Goal: Complete application form

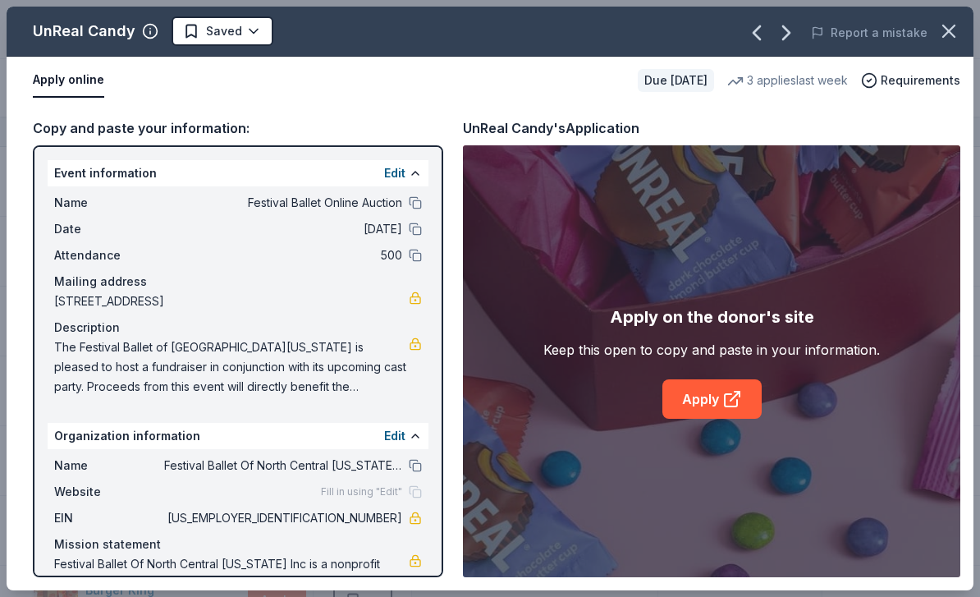
scroll to position [5495, 0]
click at [955, 25] on icon "button" at bounding box center [948, 30] width 11 height 11
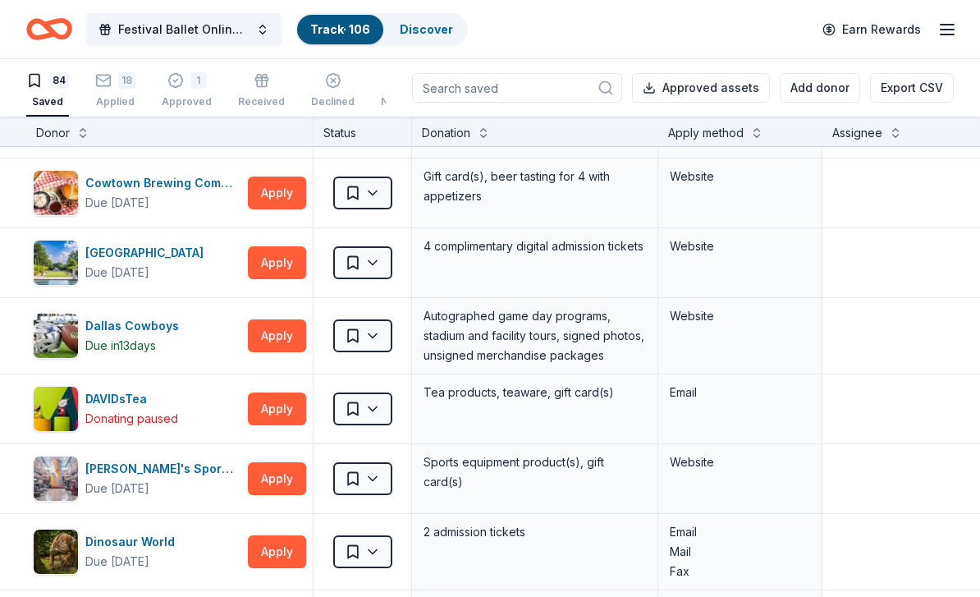
scroll to position [965, 0]
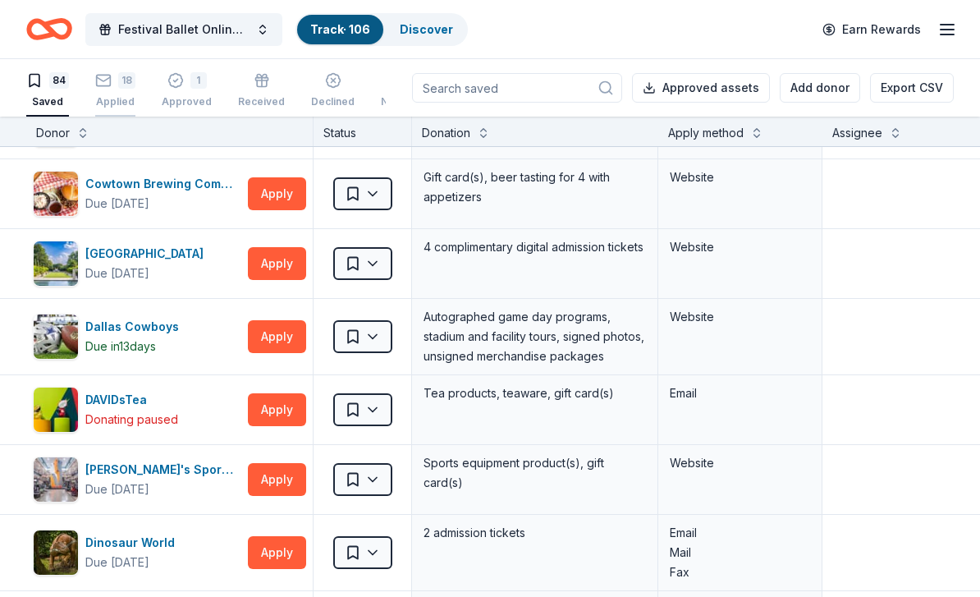
click at [118, 85] on div "18" at bounding box center [126, 80] width 17 height 16
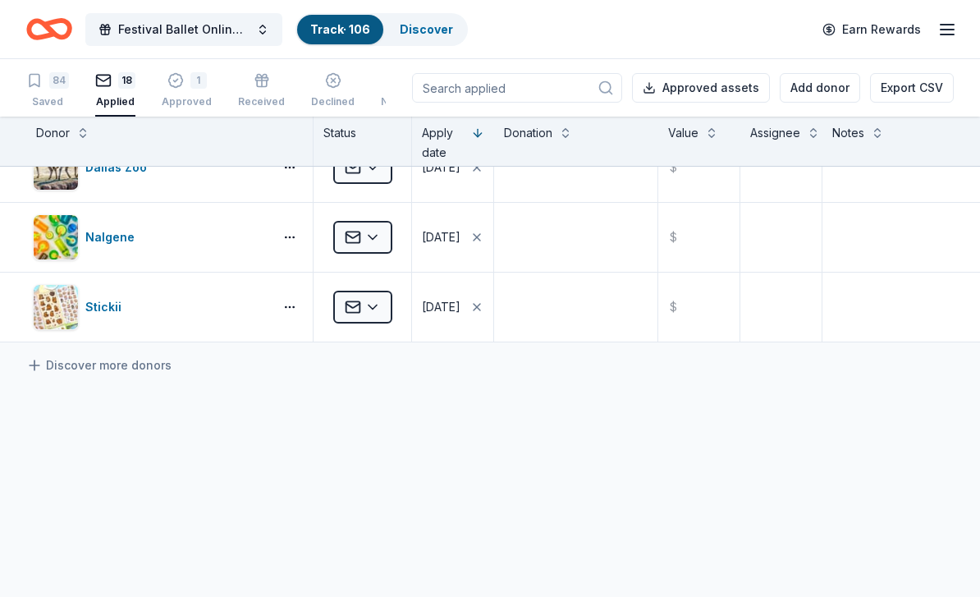
scroll to position [1080, 0]
click at [47, 79] on div "84" at bounding box center [47, 80] width 43 height 16
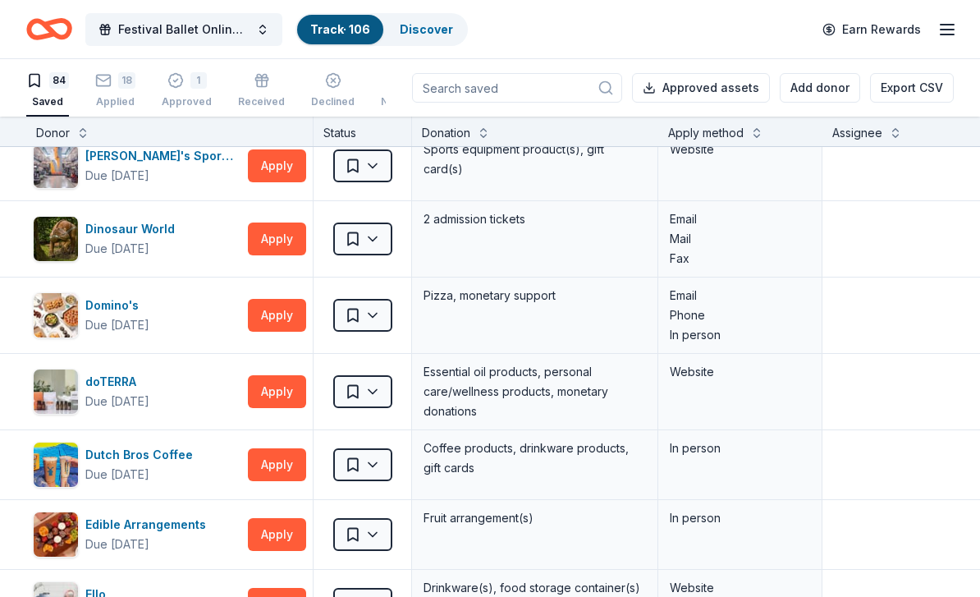
scroll to position [1280, 0]
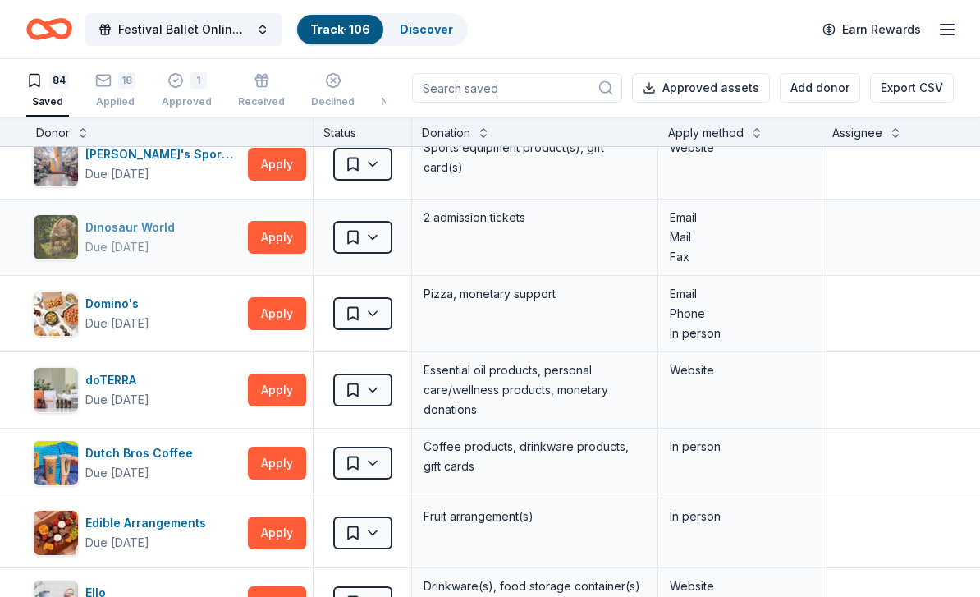
click at [143, 229] on div "Dinosaur World" at bounding box center [133, 228] width 96 height 20
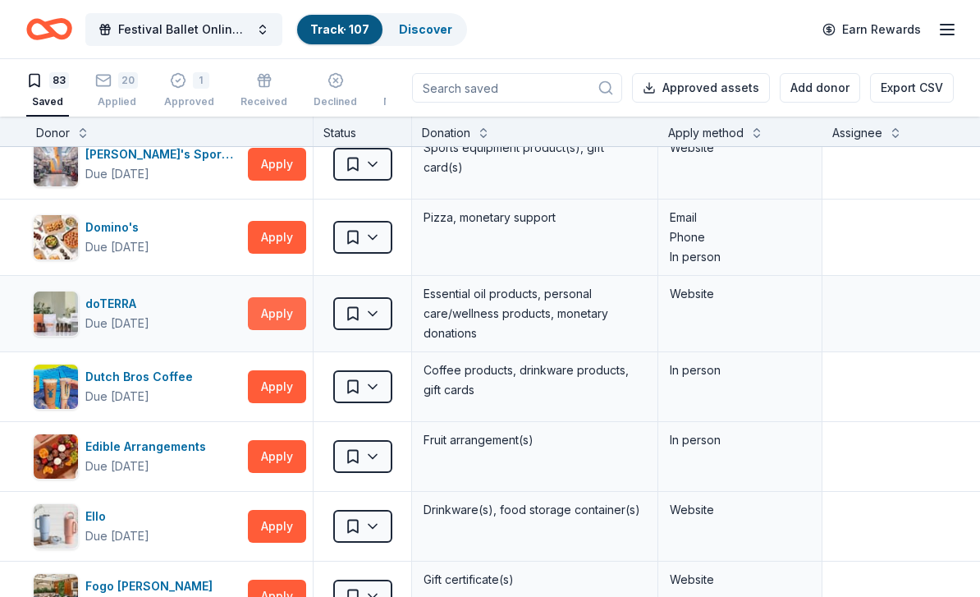
click at [268, 327] on button "Apply" at bounding box center [277, 313] width 58 height 33
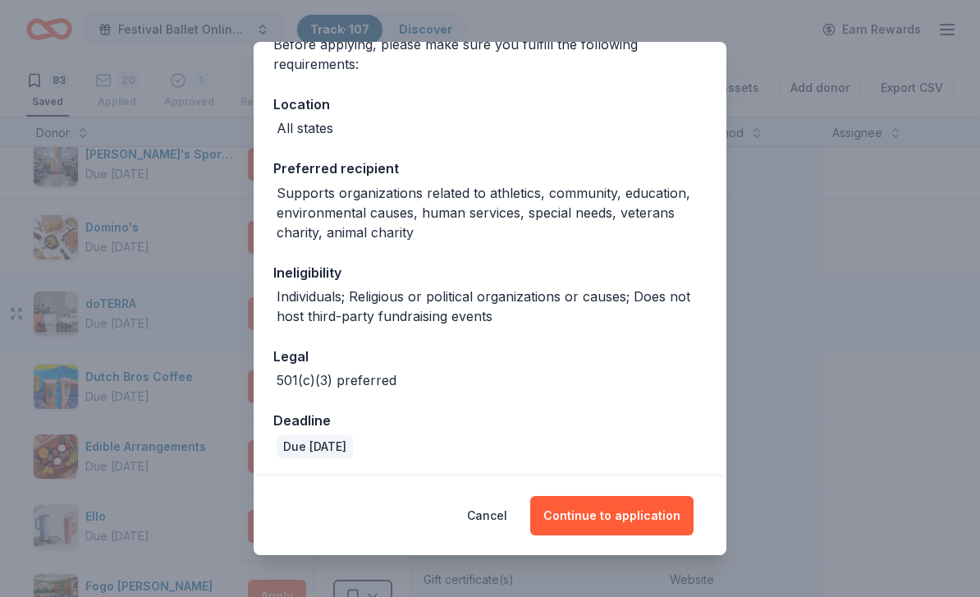
scroll to position [145, 0]
click at [633, 511] on button "Continue to application" at bounding box center [611, 515] width 163 height 39
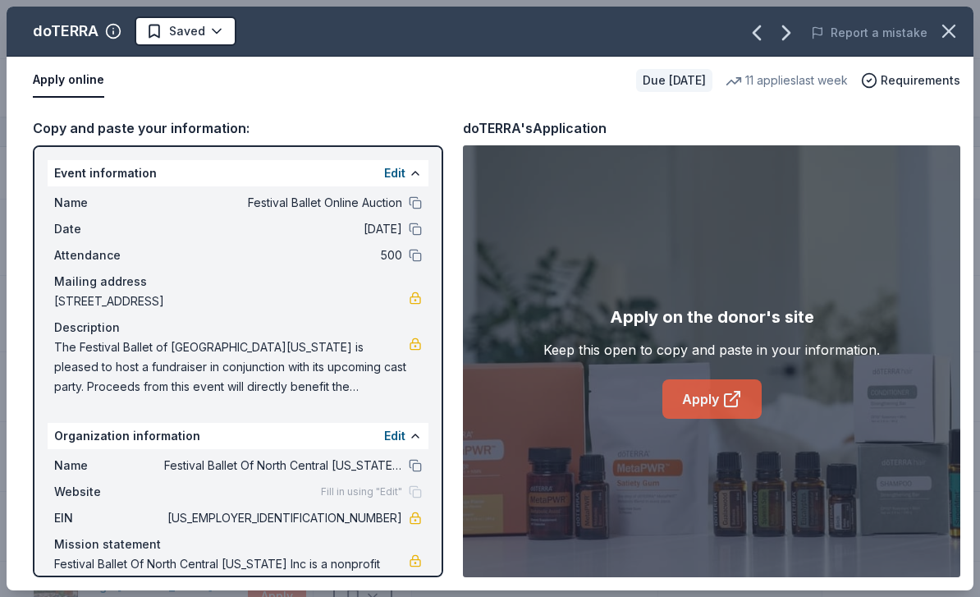
click at [700, 395] on link "Apply" at bounding box center [712, 398] width 99 height 39
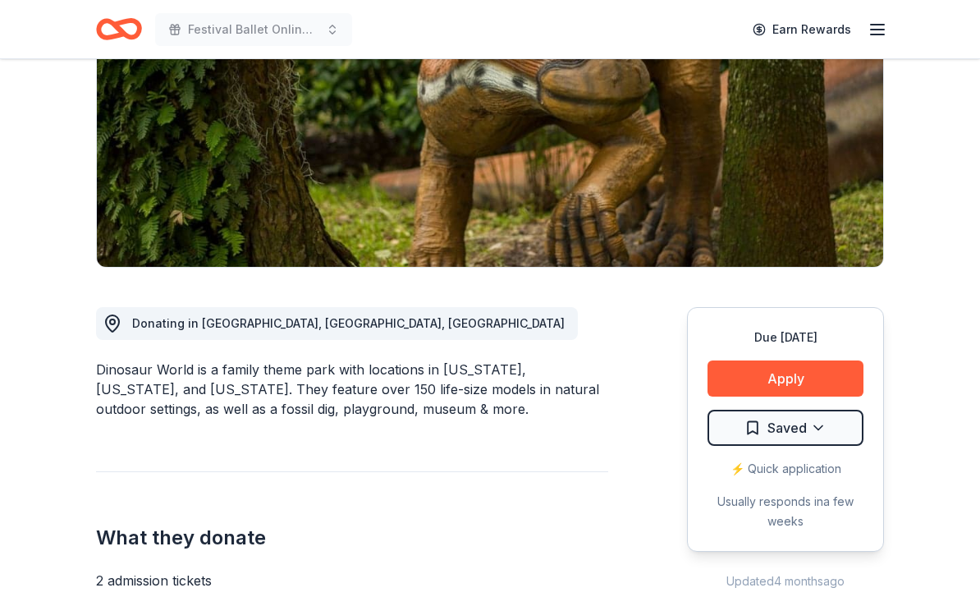
scroll to position [230, 0]
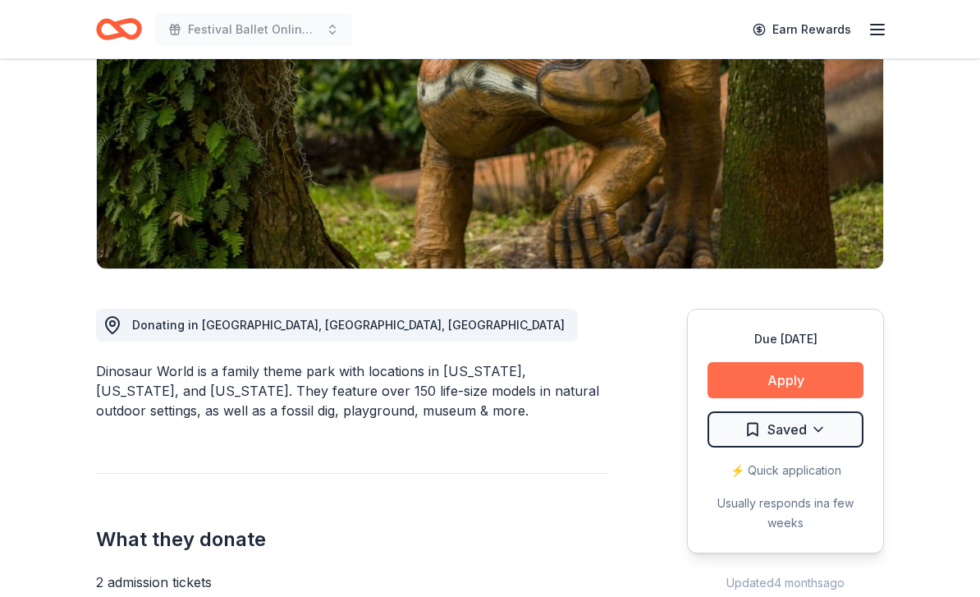
click at [820, 372] on button "Apply" at bounding box center [786, 380] width 156 height 36
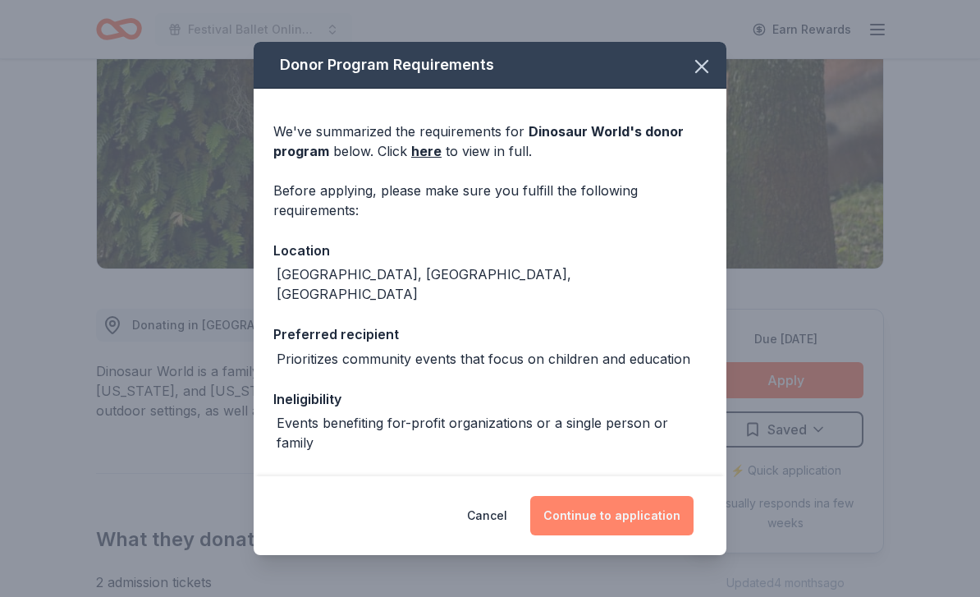
click at [642, 535] on button "Continue to application" at bounding box center [611, 515] width 163 height 39
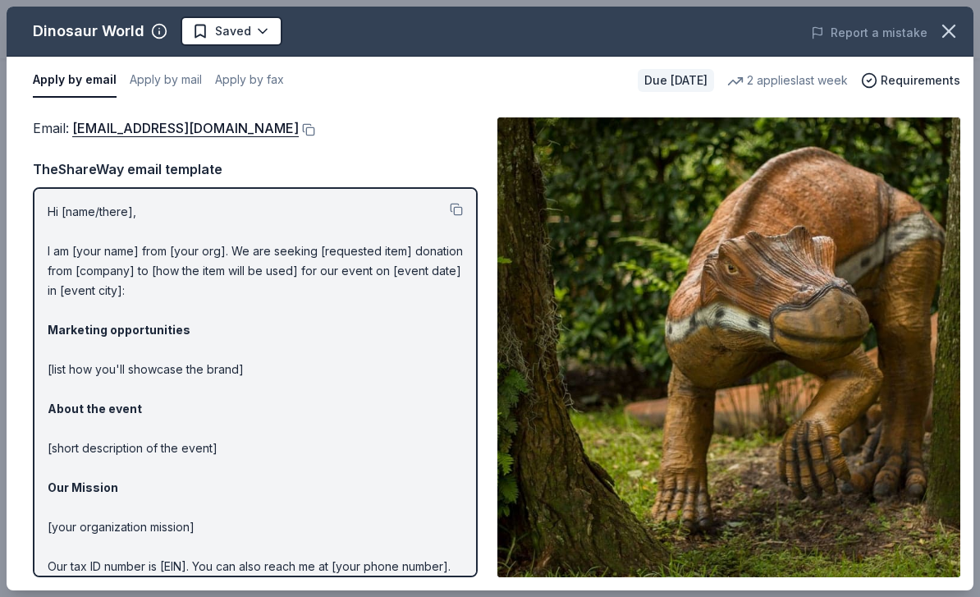
scroll to position [0, 0]
click at [299, 132] on button at bounding box center [307, 129] width 16 height 13
click at [954, 34] on icon "button" at bounding box center [949, 31] width 23 height 23
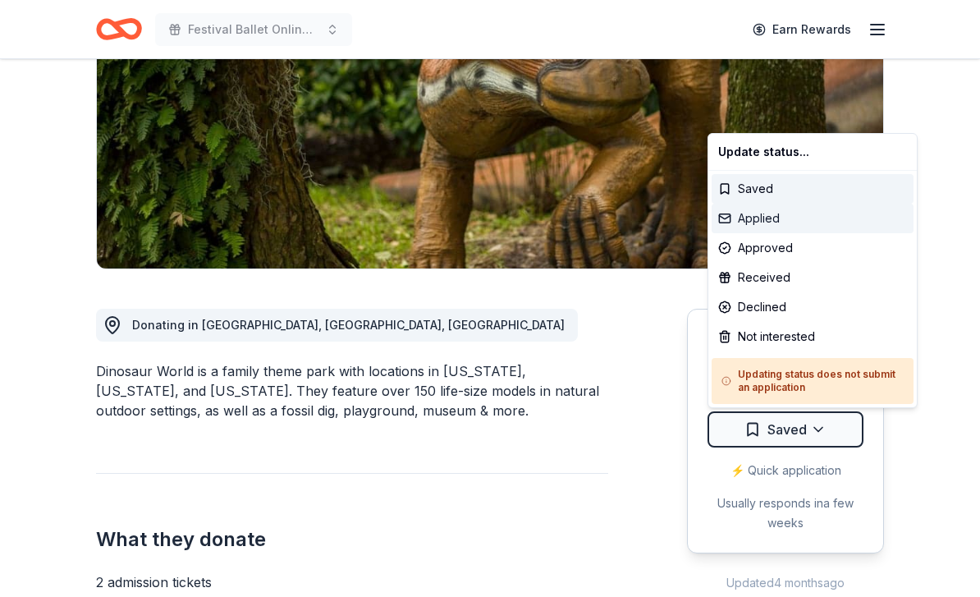
click at [771, 218] on div "Applied" at bounding box center [813, 219] width 202 height 30
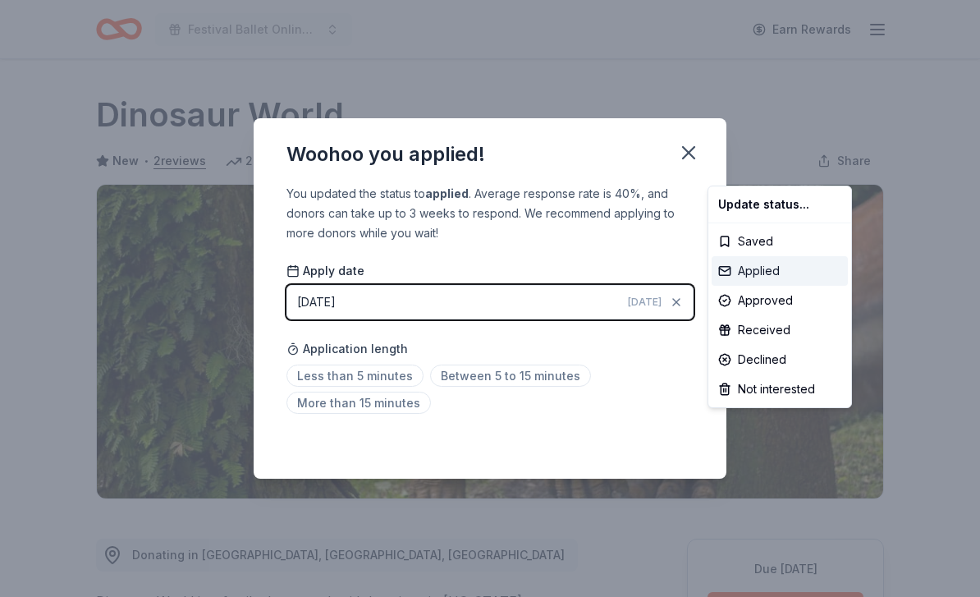
click at [752, 274] on div "Applied" at bounding box center [780, 271] width 136 height 30
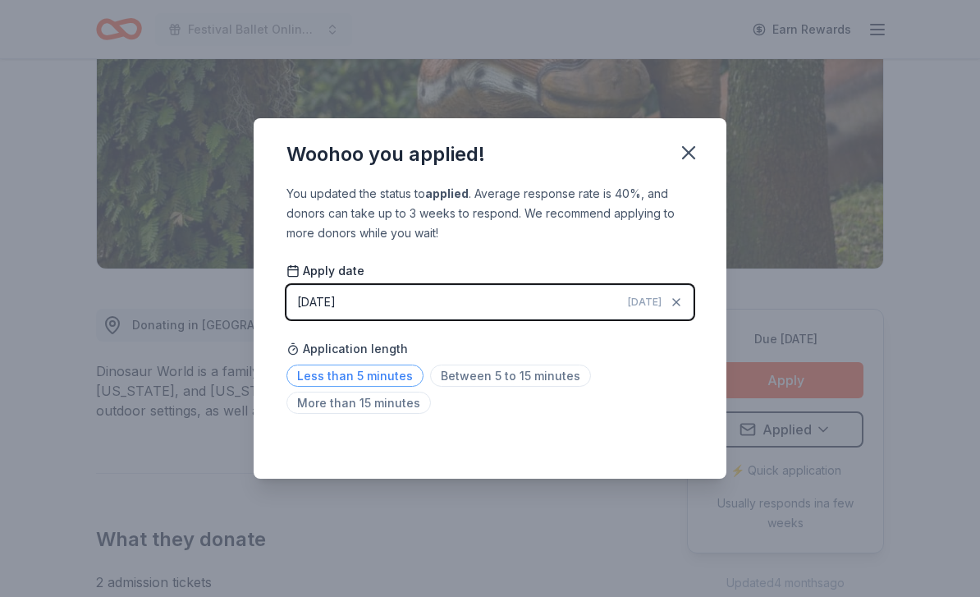
click at [376, 376] on span "Less than 5 minutes" at bounding box center [355, 376] width 137 height 22
click at [695, 148] on icon "button" at bounding box center [688, 152] width 11 height 11
